Goal: Check status: Check status

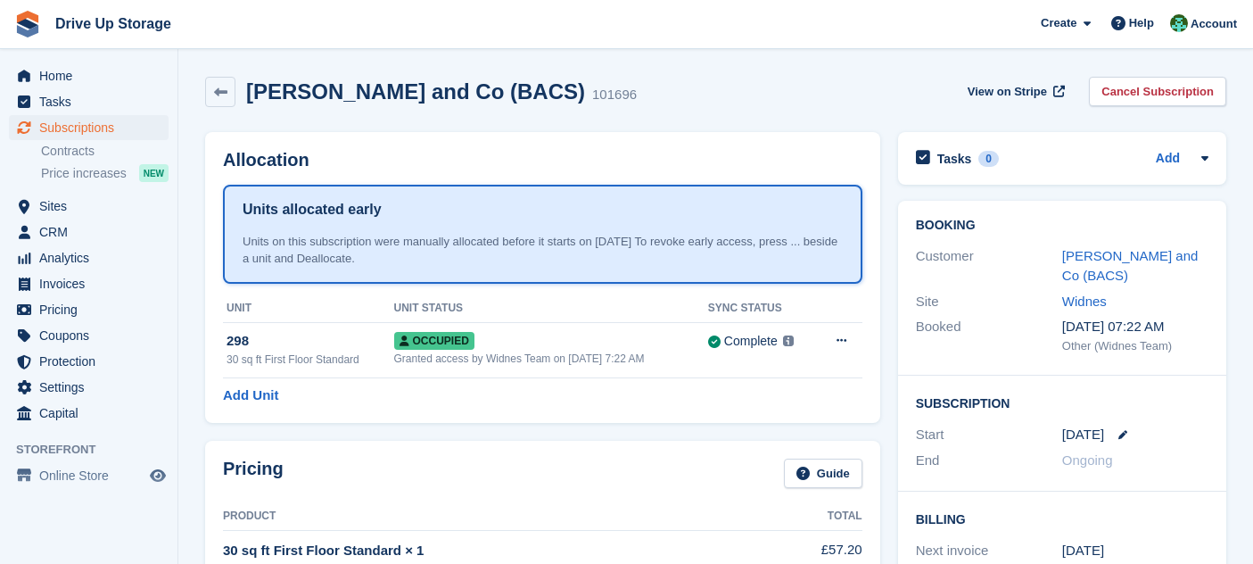
click at [104, 126] on span "Subscriptions" at bounding box center [92, 127] width 107 height 25
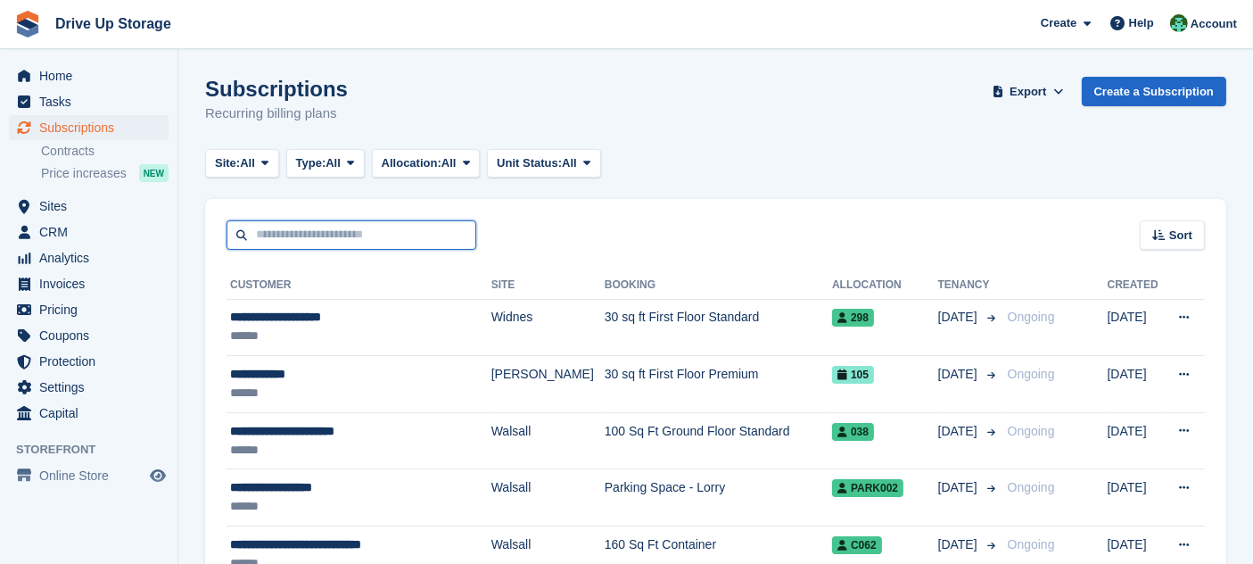
click at [303, 232] on input "text" at bounding box center [352, 234] width 250 height 29
type input "*****"
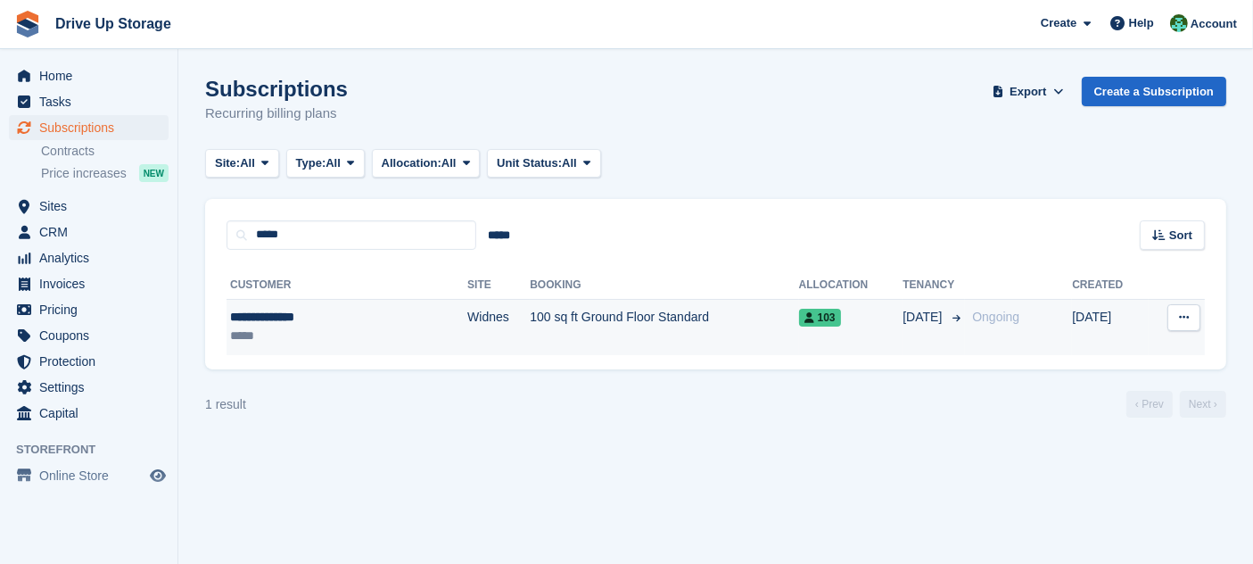
click at [467, 350] on td "Widnes" at bounding box center [498, 327] width 62 height 56
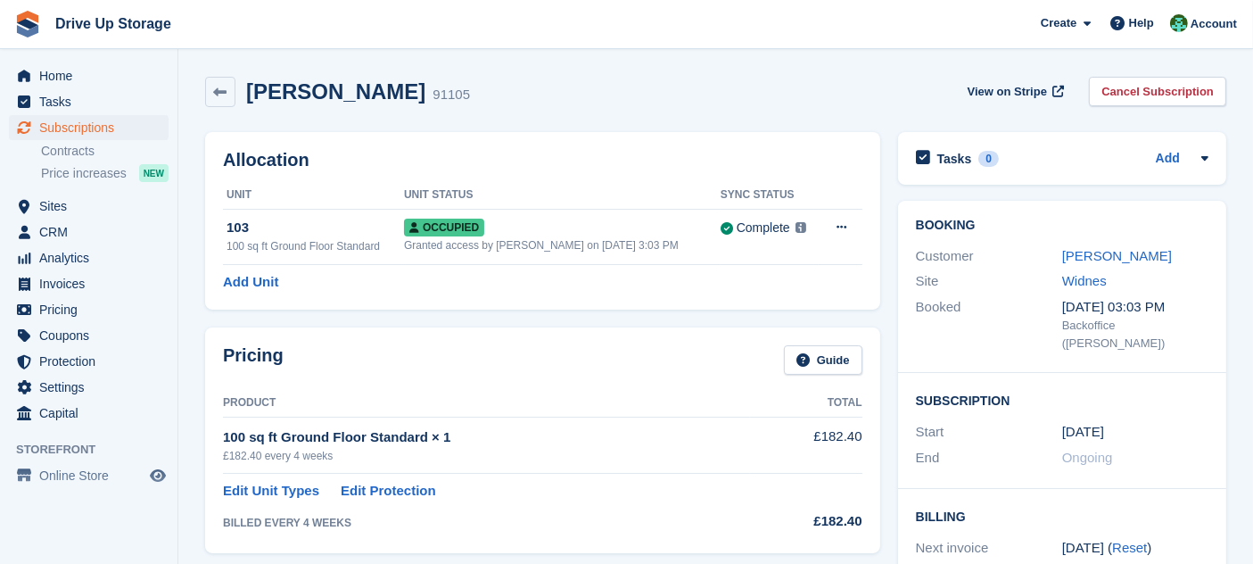
click at [566, 341] on div "Pricing Guide Product Total 100 sq ft Ground Floor Standard × 1 £182.40 every 4…" at bounding box center [542, 439] width 675 height 225
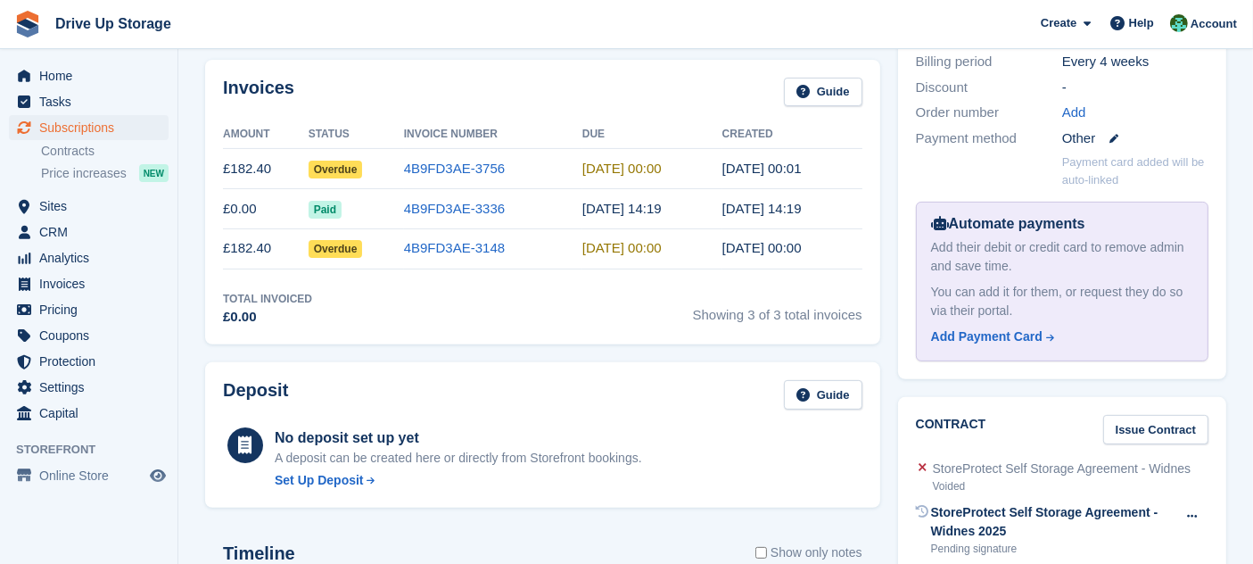
scroll to position [507, 0]
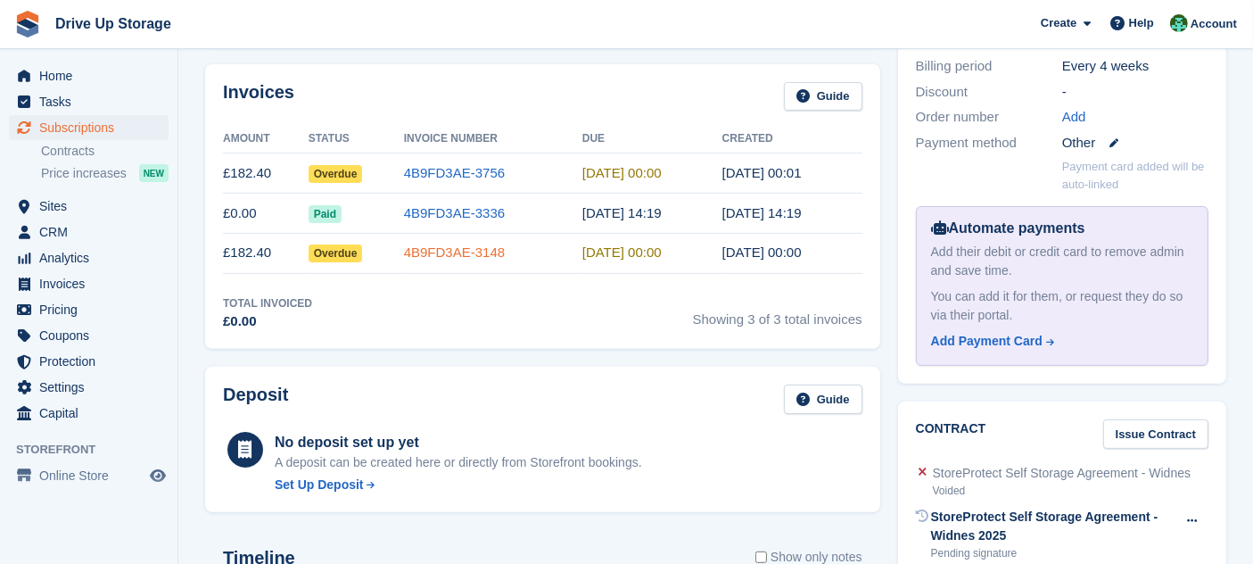
click at [472, 254] on link "4B9FD3AE-3148" at bounding box center [454, 251] width 101 height 15
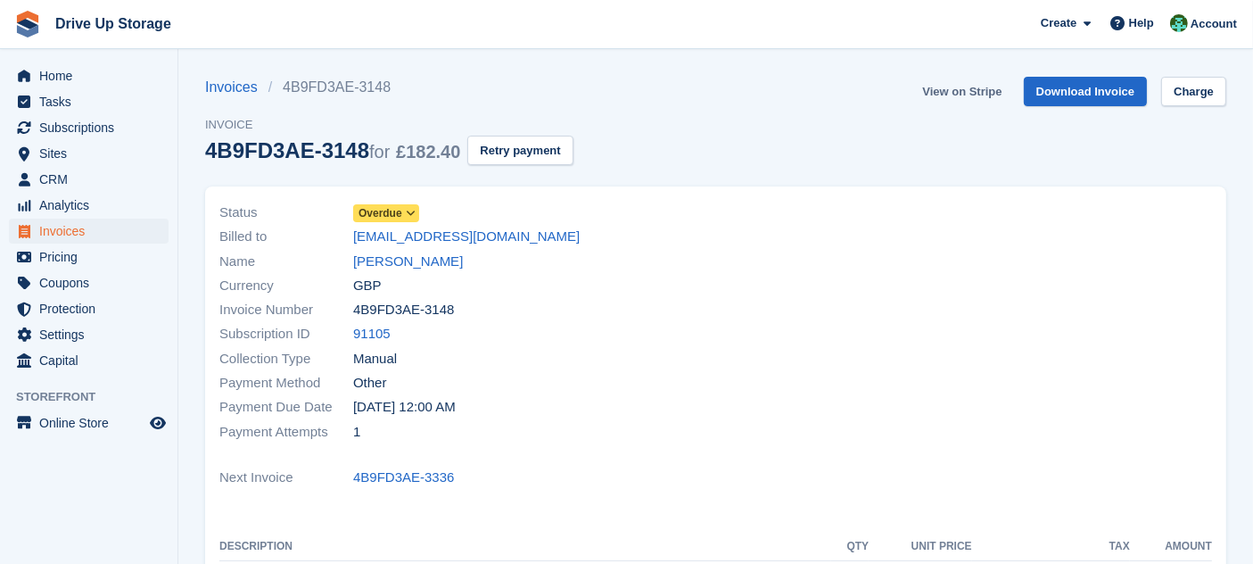
click at [947, 84] on link "View on Stripe" at bounding box center [962, 91] width 94 height 29
